Goal: Transaction & Acquisition: Purchase product/service

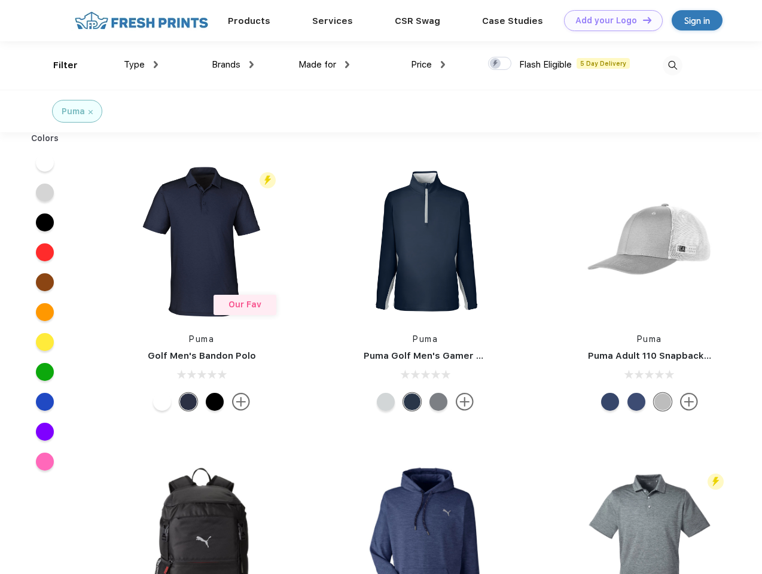
click at [609, 20] on link "Add your Logo Design Tool" at bounding box center [613, 20] width 99 height 21
click at [0, 0] on div "Design Tool" at bounding box center [0, 0] width 0 height 0
click at [642, 20] on link "Add your Logo Design Tool" at bounding box center [613, 20] width 99 height 21
click at [57, 65] on div "Filter" at bounding box center [65, 66] width 25 height 14
click at [141, 65] on span "Type" at bounding box center [134, 64] width 21 height 11
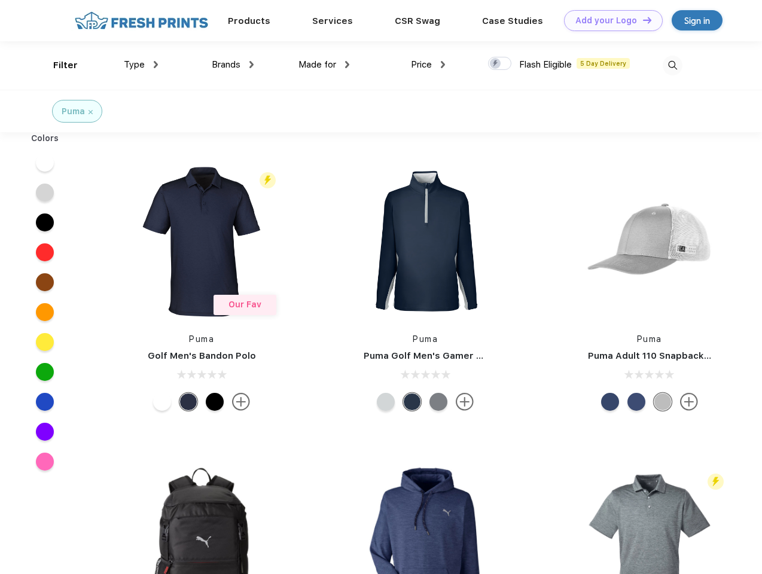
click at [233, 65] on span "Brands" at bounding box center [226, 64] width 29 height 11
click at [324, 65] on span "Made for" at bounding box center [317, 64] width 38 height 11
click at [428, 65] on span "Price" at bounding box center [421, 64] width 21 height 11
click at [500, 64] on div at bounding box center [499, 63] width 23 height 13
click at [496, 64] on input "checkbox" at bounding box center [492, 60] width 8 height 8
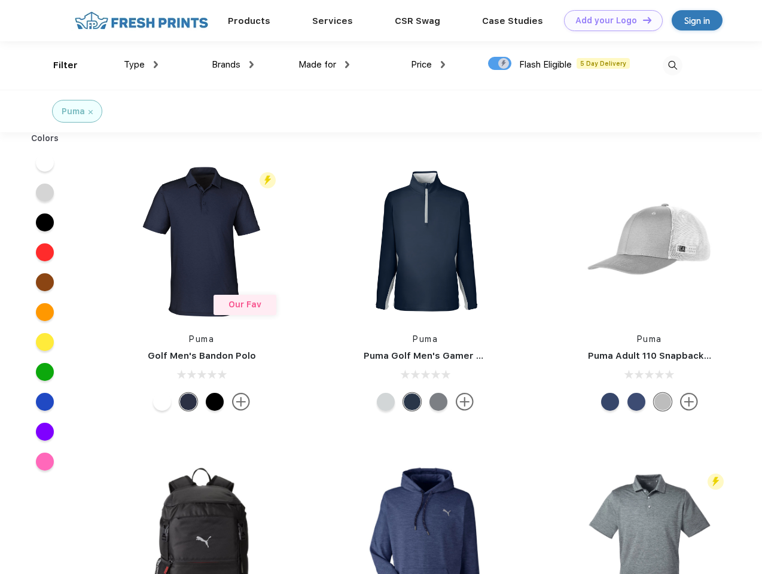
click at [672, 65] on img at bounding box center [673, 66] width 20 height 20
